Goal: Navigation & Orientation: Understand site structure

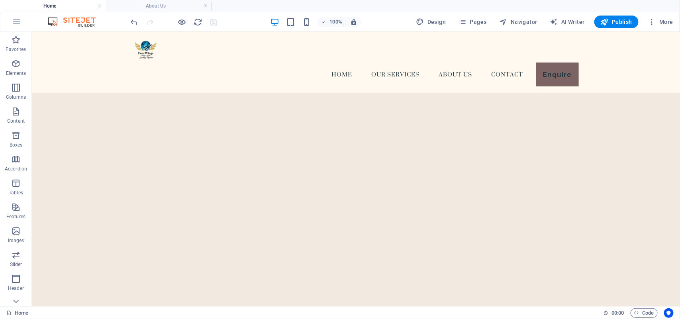
scroll to position [1388, 0]
click at [102, 55] on div "Menu Home Our Services About us Contact Enquire" at bounding box center [355, 61] width 648 height 61
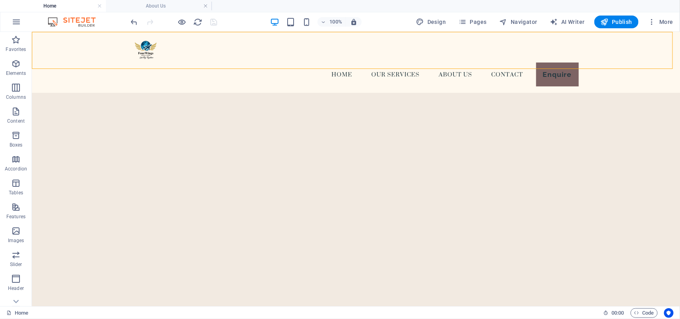
click at [102, 55] on div "Menu Home Our Services About us Contact Enquire" at bounding box center [355, 61] width 648 height 61
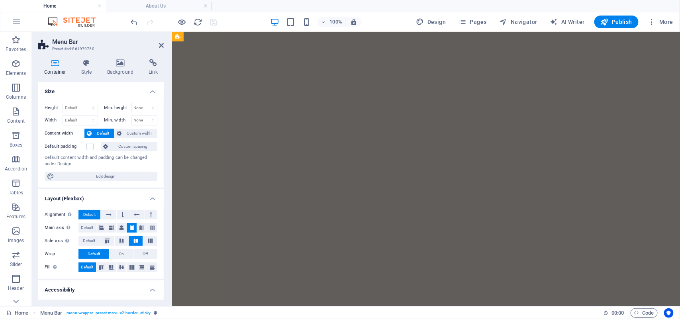
scroll to position [0, 0]
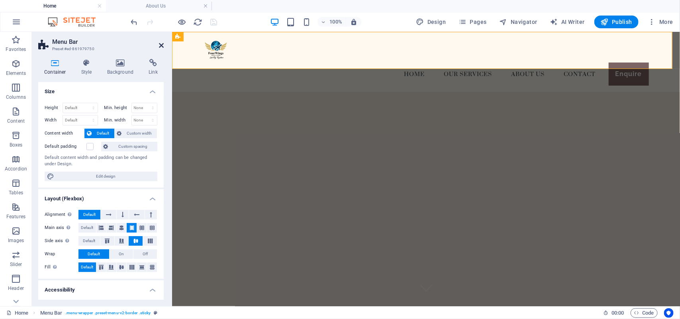
click at [160, 45] on icon at bounding box center [161, 45] width 5 height 6
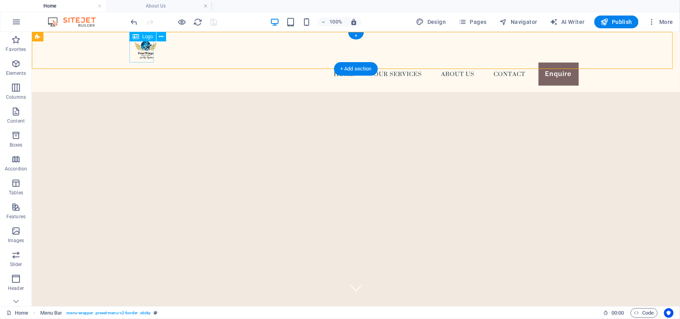
click at [136, 46] on div at bounding box center [355, 50] width 445 height 24
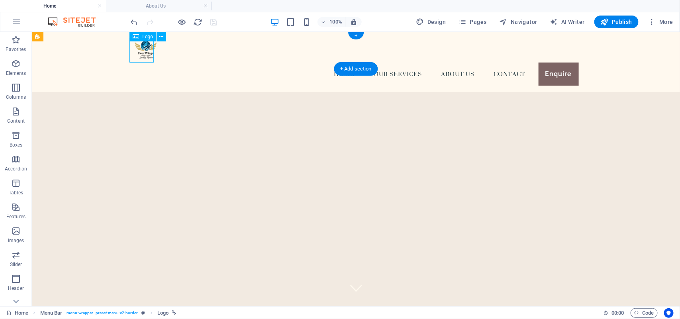
click at [136, 46] on div at bounding box center [355, 50] width 445 height 24
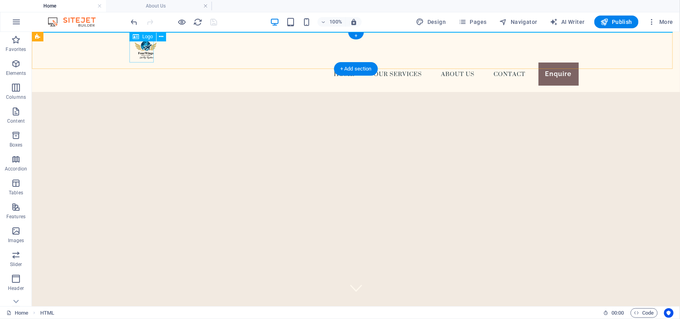
click at [145, 49] on div at bounding box center [355, 50] width 445 height 24
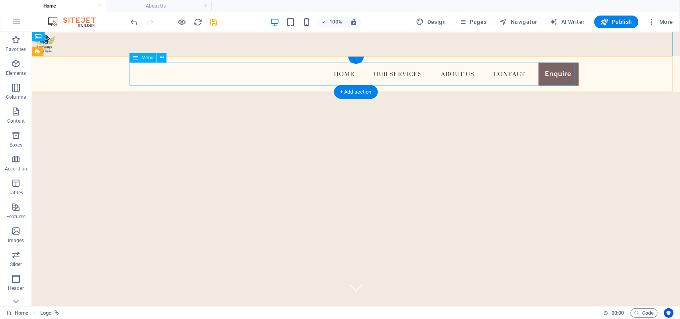
click at [387, 72] on nav "Home Our Services About us Contact Enquire" at bounding box center [355, 73] width 445 height 23
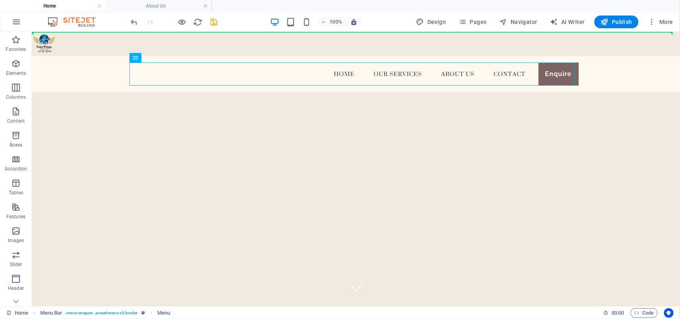
drag, startPoint x: 387, startPoint y: 72, endPoint x: 305, endPoint y: 40, distance: 88.3
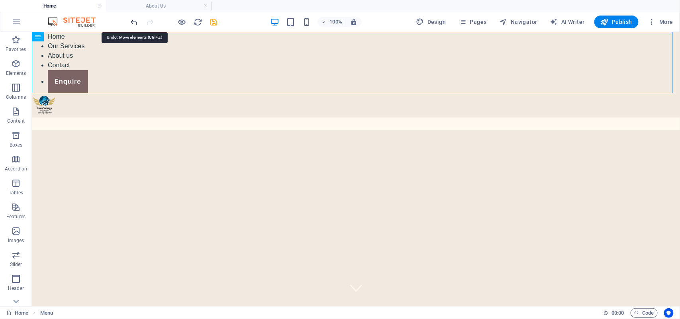
click at [130, 22] on icon "undo" at bounding box center [134, 22] width 9 height 9
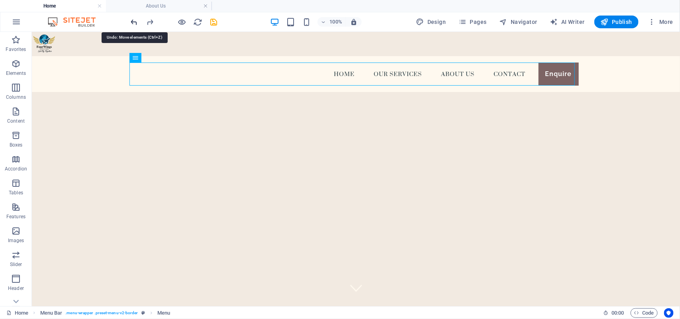
click at [131, 20] on icon "undo" at bounding box center [134, 22] width 9 height 9
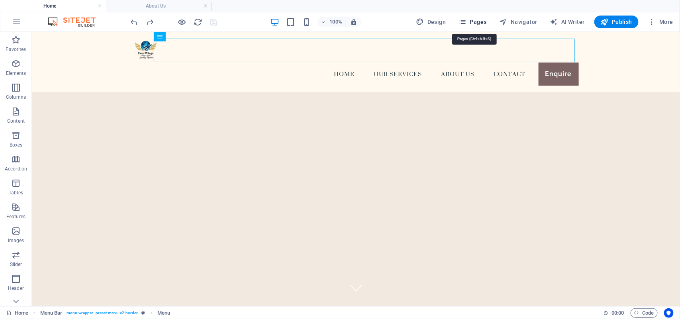
click at [475, 22] on span "Pages" at bounding box center [472, 22] width 28 height 8
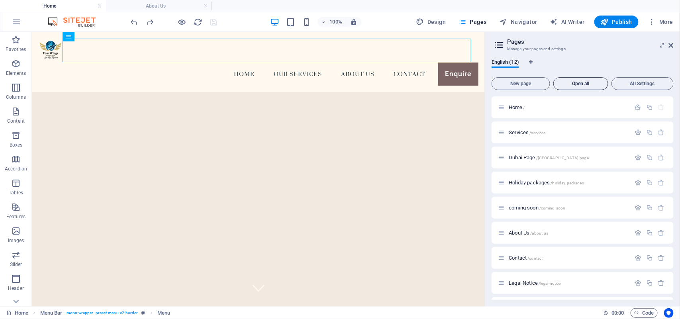
click at [580, 84] on span "Open all" at bounding box center [581, 83] width 48 height 5
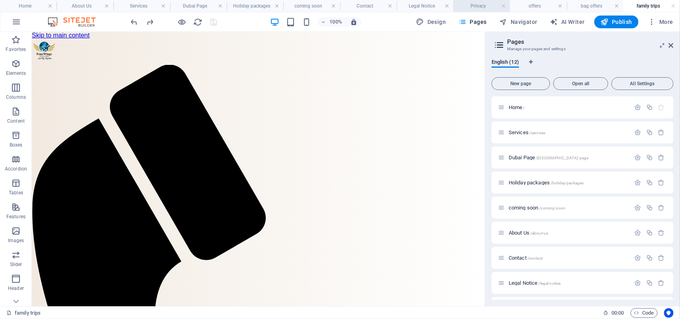
click at [465, 3] on h4 "Privacy" at bounding box center [481, 6] width 57 height 9
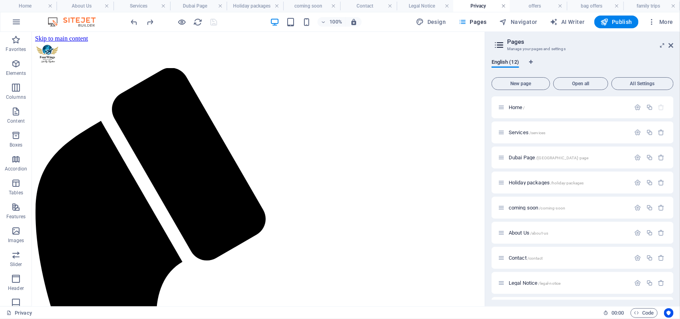
click at [503, 5] on link at bounding box center [503, 6] width 5 height 8
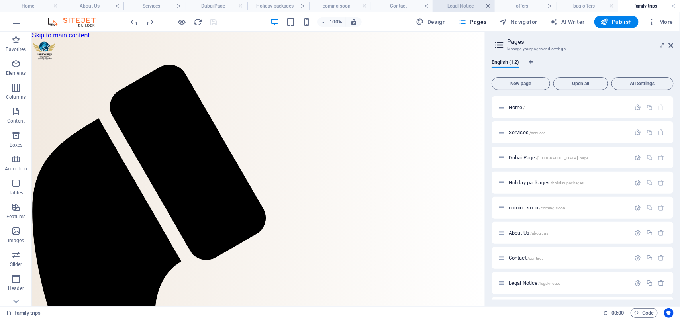
click at [488, 6] on link at bounding box center [488, 6] width 5 height 8
